Goal: Information Seeking & Learning: Find specific fact

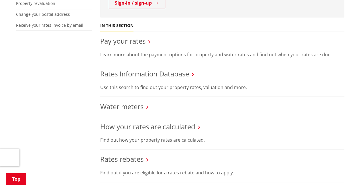
scroll to position [229, 0]
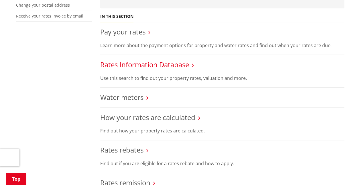
click at [158, 60] on link "Rates Information Database" at bounding box center [144, 64] width 89 height 9
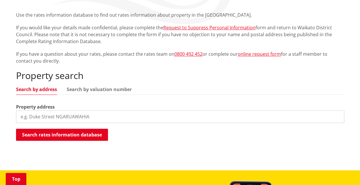
scroll to position [143, 0]
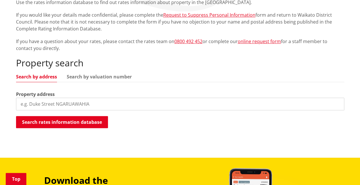
click at [38, 98] on input "search" at bounding box center [180, 104] width 329 height 13
click at [73, 98] on input "379a Aka" at bounding box center [180, 104] width 329 height 13
type input "379A Aka Aka Road"
click at [71, 98] on input "379A Aka Aka Road" at bounding box center [180, 104] width 329 height 13
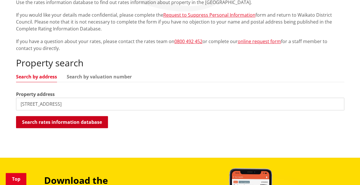
click at [69, 116] on button "Search rates information database" at bounding box center [62, 122] width 92 height 12
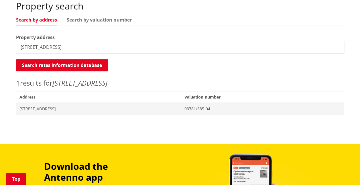
scroll to position [201, 0]
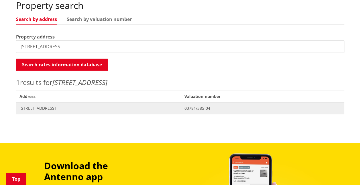
drag, startPoint x: 66, startPoint y: 98, endPoint x: 72, endPoint y: 98, distance: 6.3
click at [66, 105] on span "[STREET_ADDRESS]" at bounding box center [99, 108] width 159 height 6
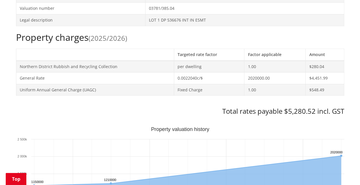
scroll to position [258, 0]
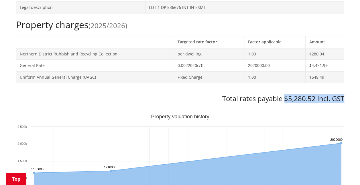
drag, startPoint x: 284, startPoint y: 87, endPoint x: 346, endPoint y: 88, distance: 61.7
copy h3 "$5,280.52 incl. GST"
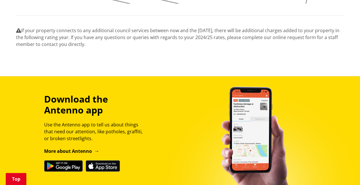
scroll to position [714, 0]
